Goal: Find specific page/section: Find specific page/section

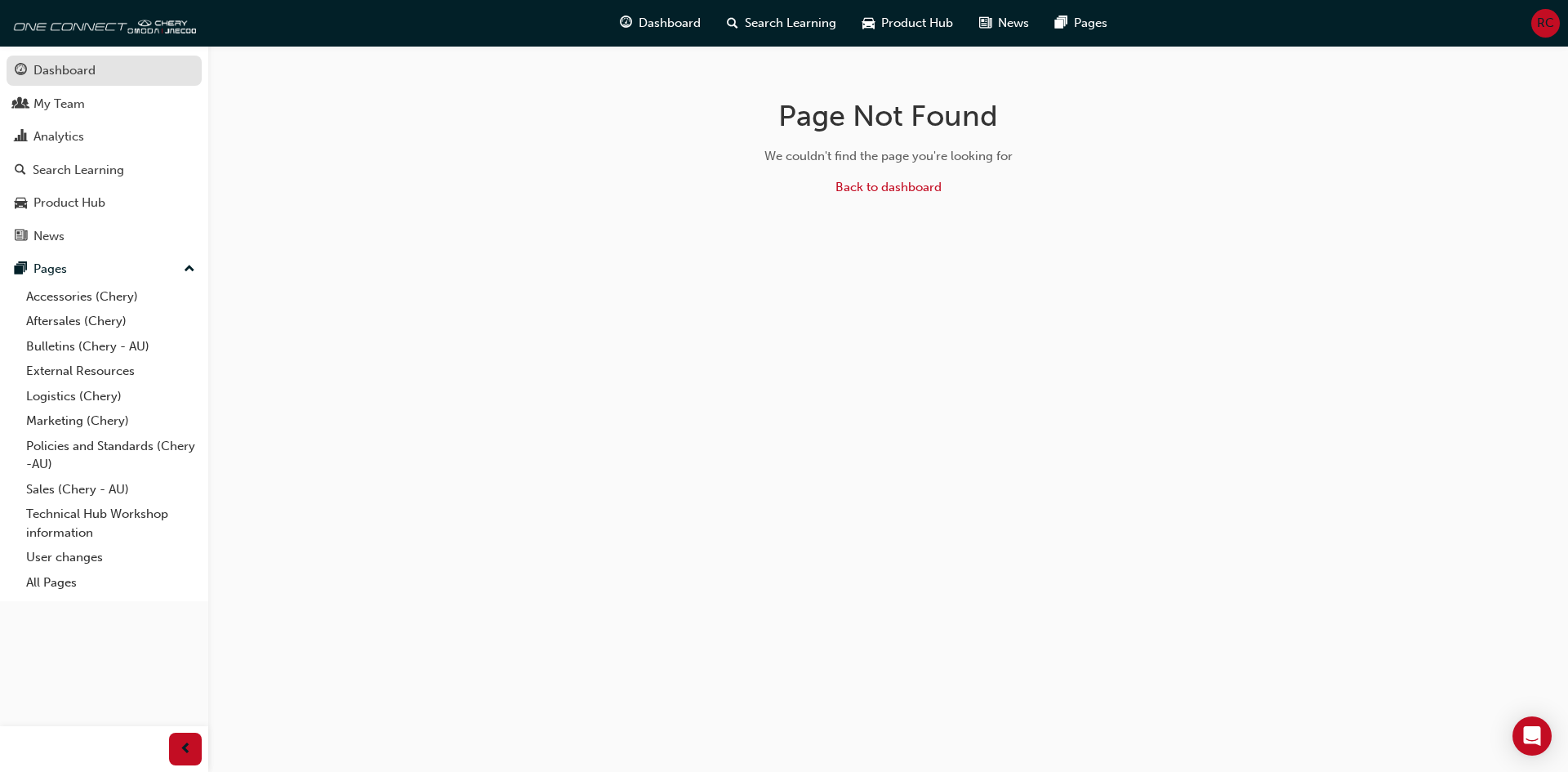
click at [87, 66] on div "Dashboard" at bounding box center [65, 70] width 62 height 19
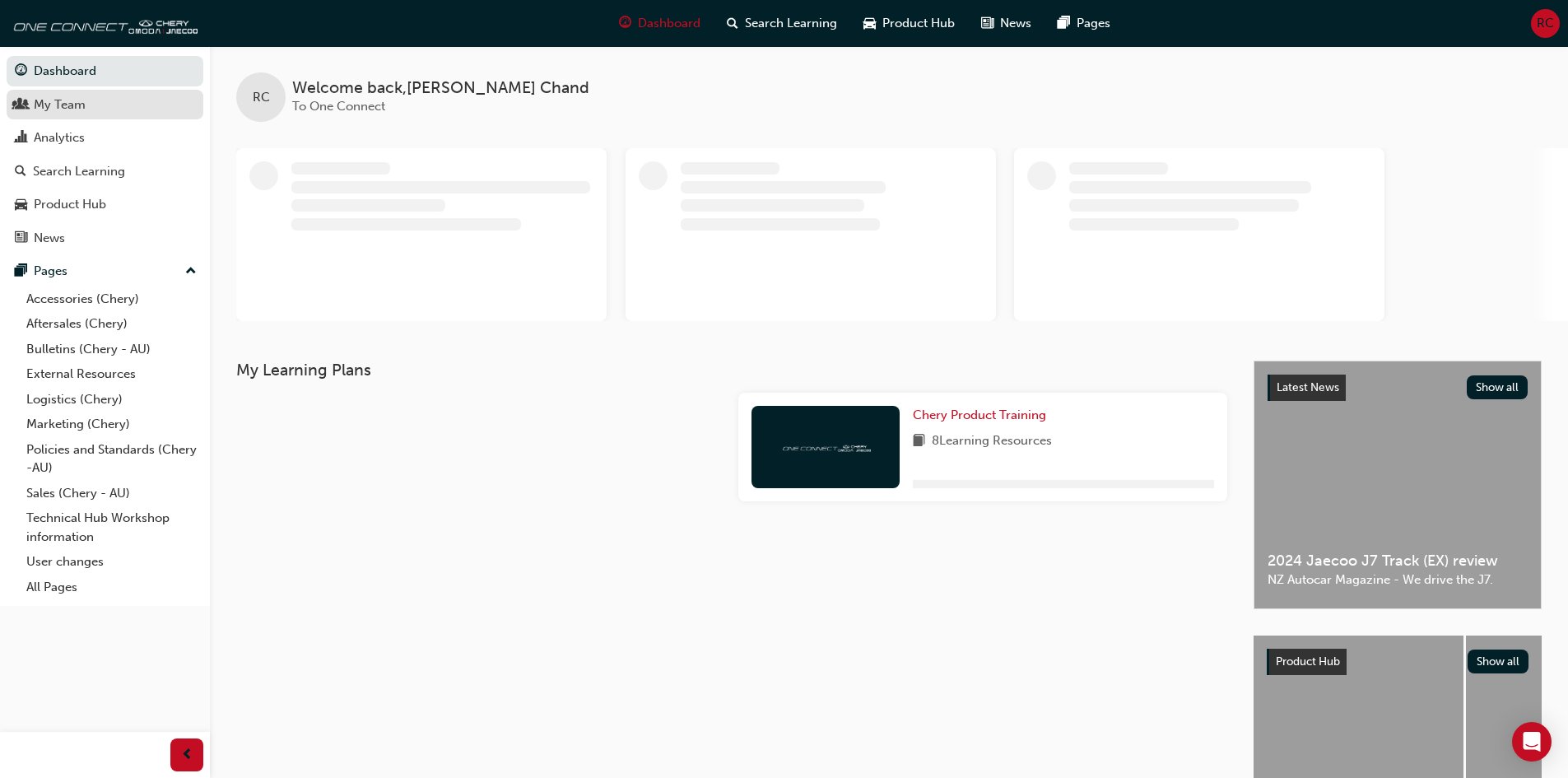
click at [72, 99] on div "My Team" at bounding box center [60, 105] width 52 height 19
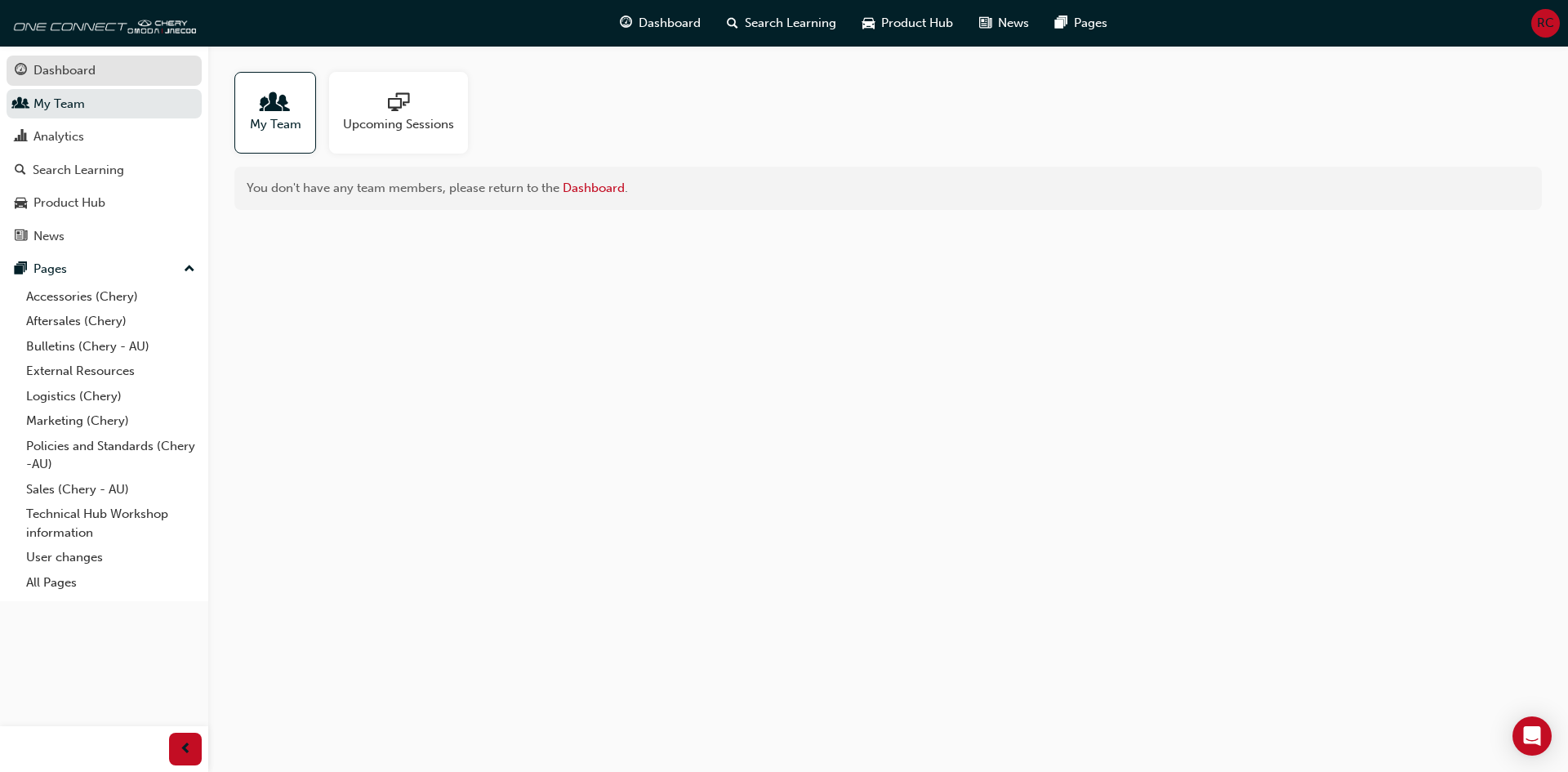
click at [78, 74] on div "Dashboard" at bounding box center [65, 70] width 62 height 19
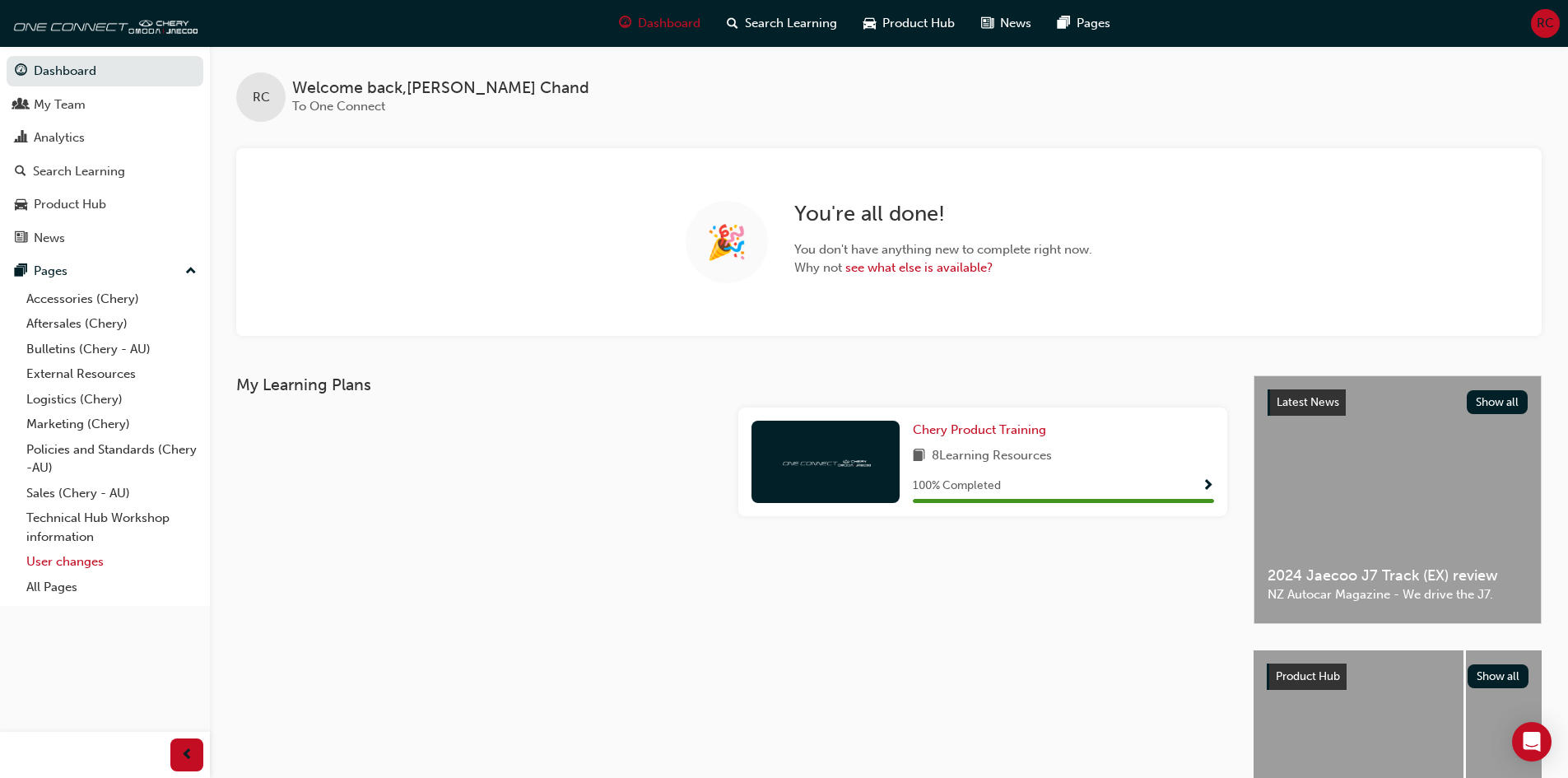
click at [63, 563] on link "User changes" at bounding box center [111, 562] width 184 height 25
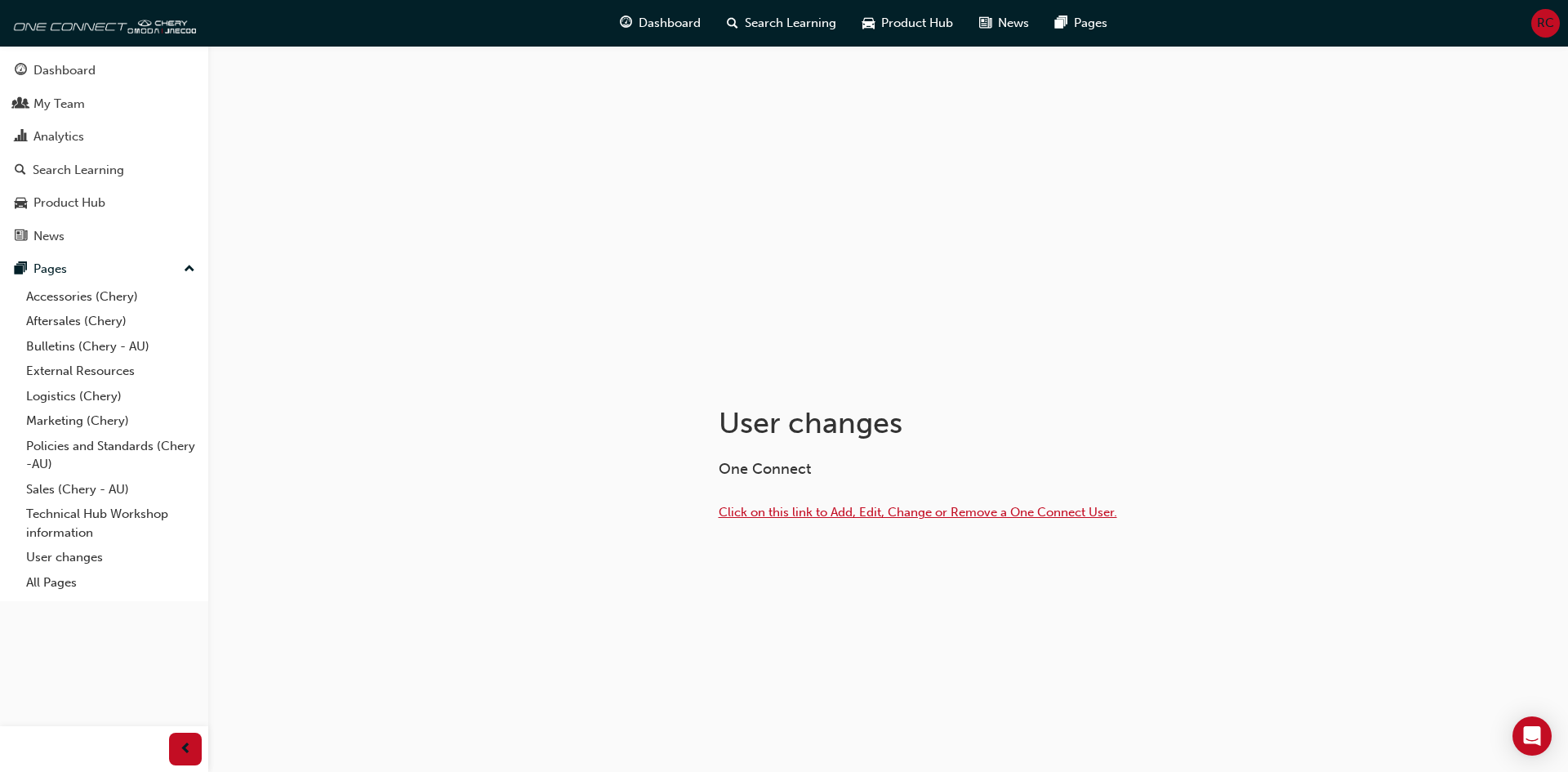
click at [916, 509] on span "Click on this link to Add, Edit, Change or Remove a One Connect User." at bounding box center [918, 512] width 398 height 15
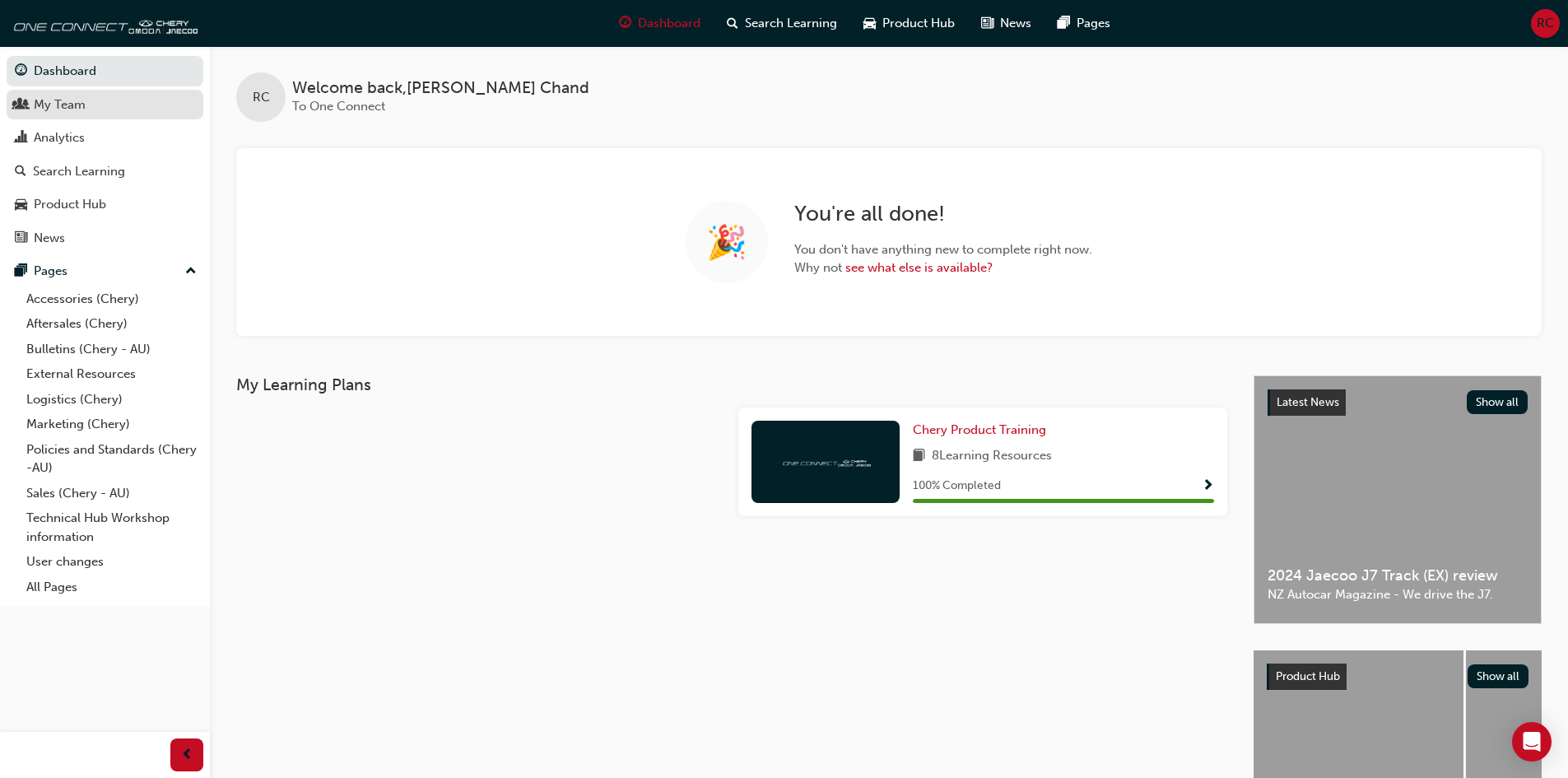
click at [117, 97] on div "My Team" at bounding box center [105, 105] width 180 height 21
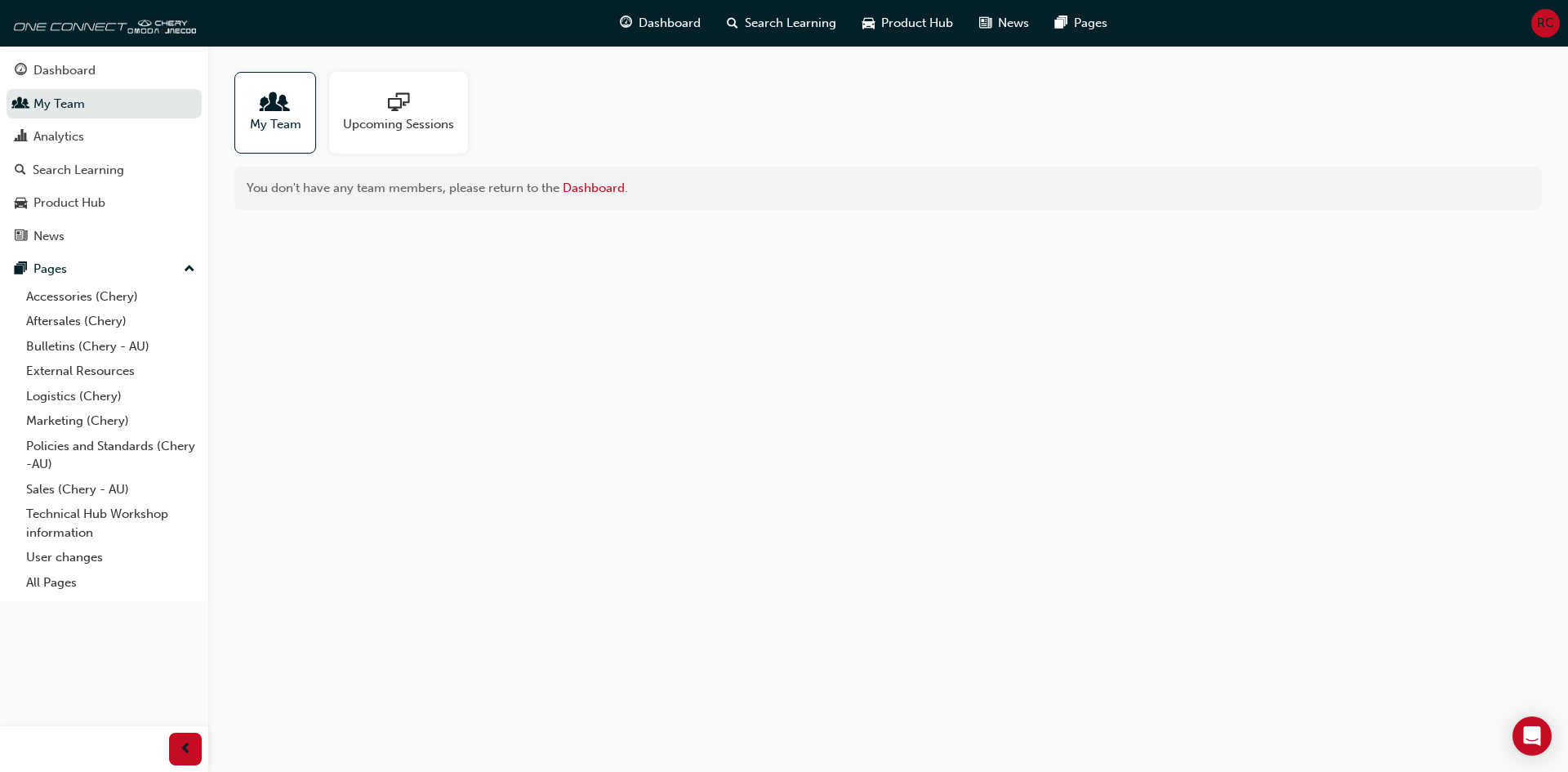
click at [275, 113] on span "people-icon" at bounding box center [276, 104] width 21 height 23
click at [296, 133] on span "My Team" at bounding box center [276, 125] width 52 height 19
click at [98, 90] on link "My Team" at bounding box center [104, 104] width 196 height 30
click at [91, 63] on div "Dashboard" at bounding box center [65, 70] width 62 height 19
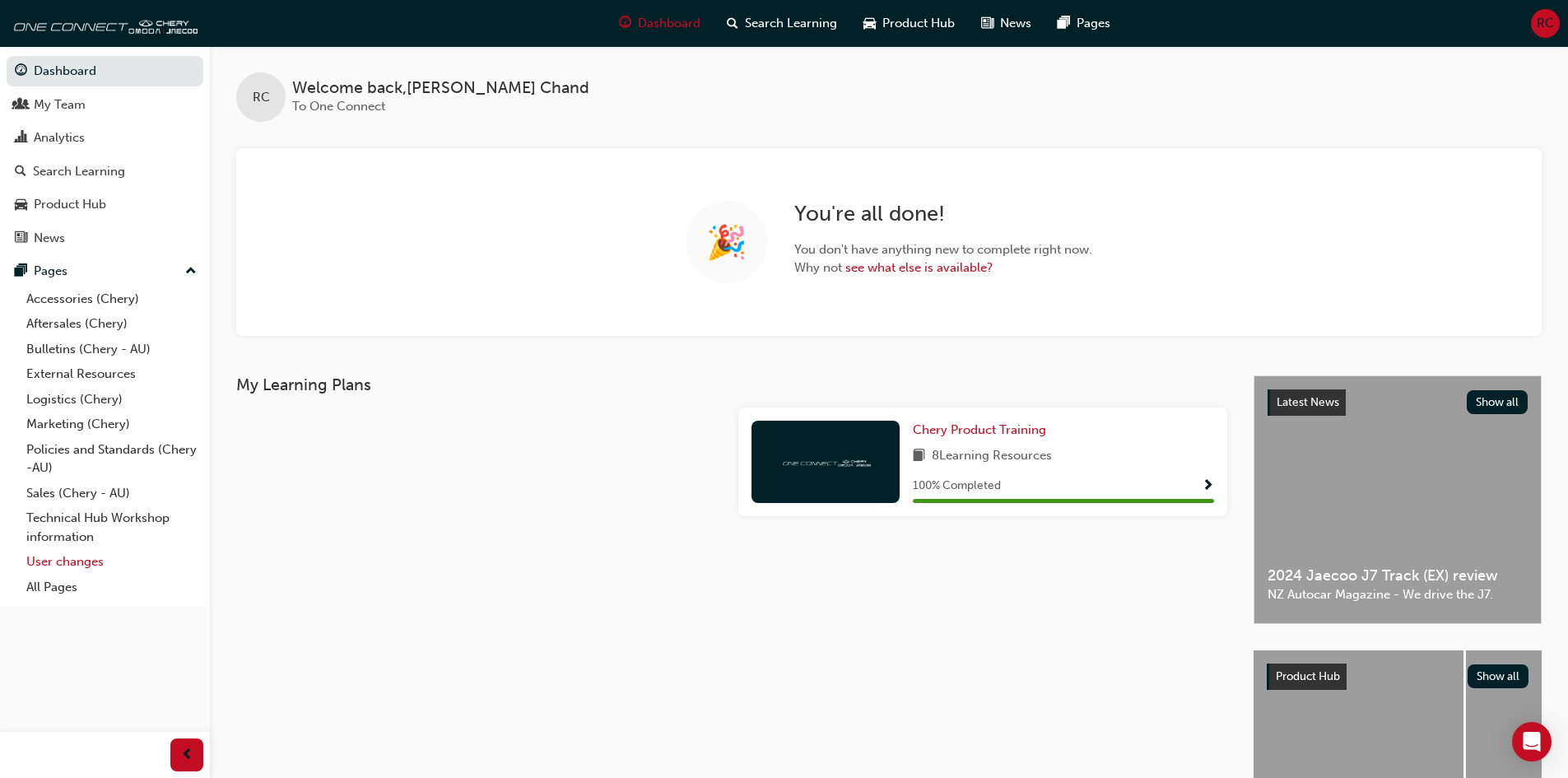
click at [36, 567] on link "User changes" at bounding box center [111, 562] width 184 height 25
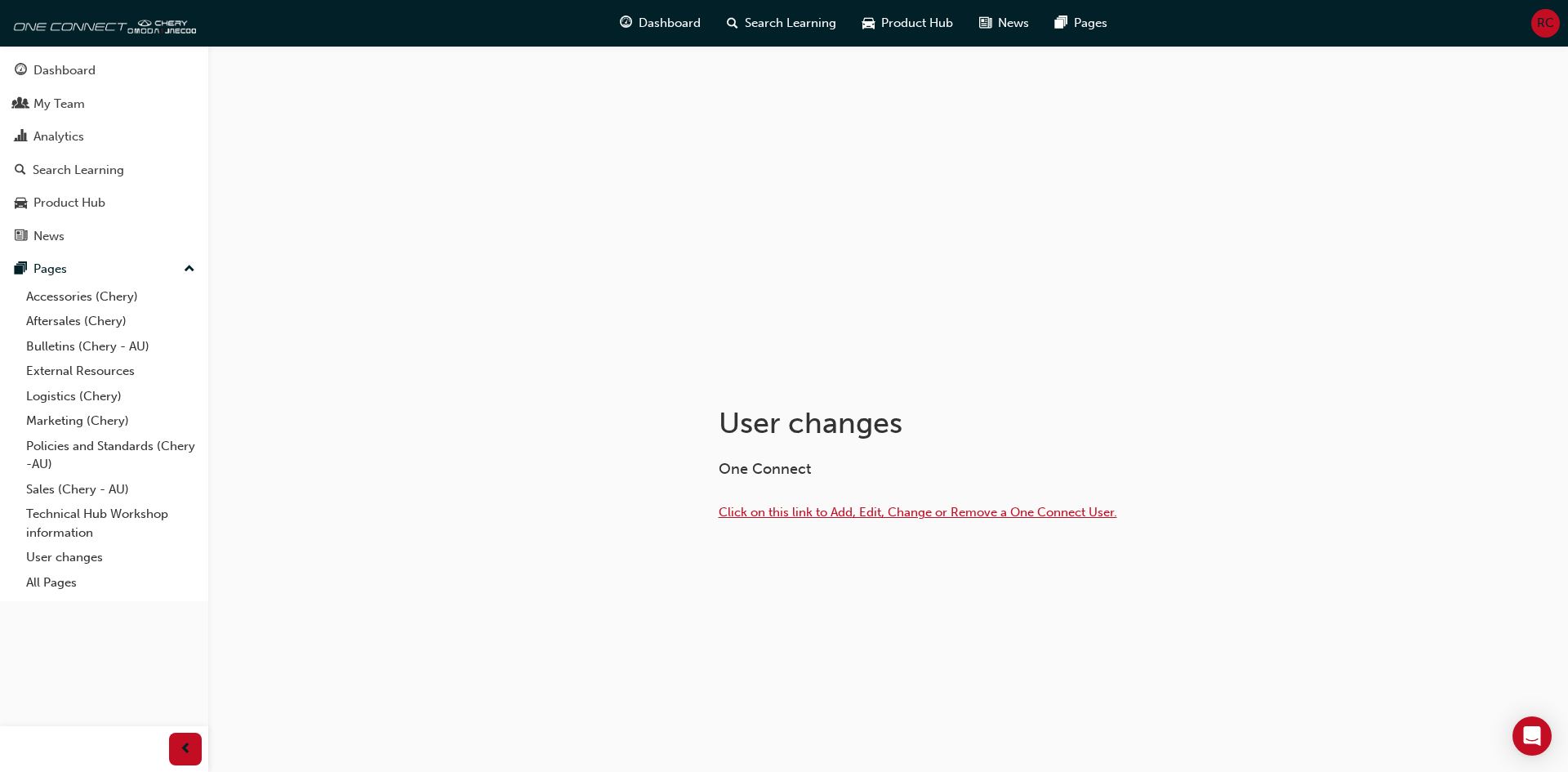
click at [968, 507] on span "Click on this link to Add, Edit, Change or Remove a One Connect User." at bounding box center [918, 512] width 398 height 15
click at [118, 76] on div "Dashboard" at bounding box center [104, 70] width 179 height 20
